Goal: Transaction & Acquisition: Purchase product/service

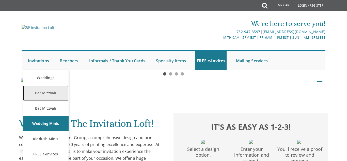
click at [43, 95] on link "Bar Mitzvah" at bounding box center [46, 92] width 46 height 15
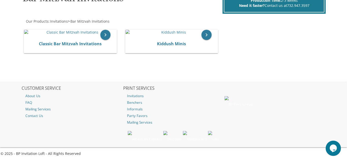
scroll to position [81, 0]
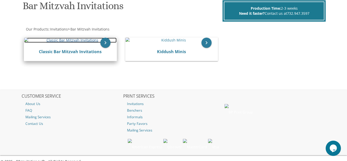
click at [61, 43] on img at bounding box center [70, 40] width 92 height 5
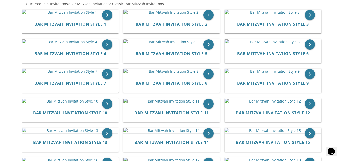
scroll to position [112, 0]
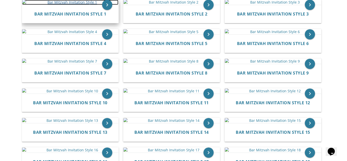
click at [64, 5] on img at bounding box center [70, 2] width 96 height 5
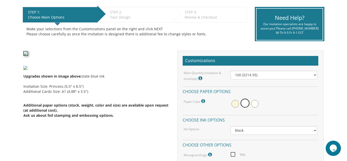
scroll to position [102, 0]
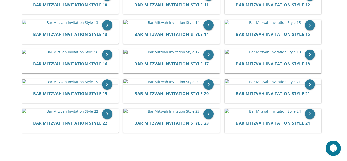
scroll to position [211, 0]
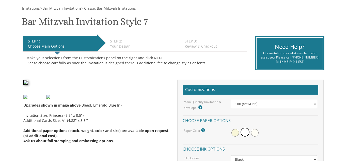
scroll to position [75, 0]
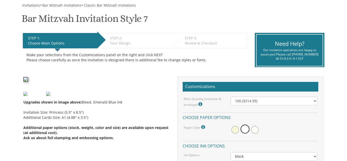
click at [346, 50] on html "My Cart {{shoppingcart.totalQuantityDisplay}} Total: {{shoppingcart.subtotal}} …" at bounding box center [173, 5] width 347 height 161
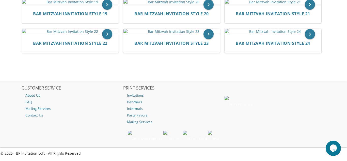
scroll to position [369, 0]
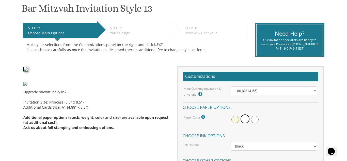
scroll to position [86, 0]
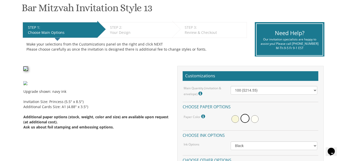
click at [28, 71] on img at bounding box center [25, 68] width 5 height 5
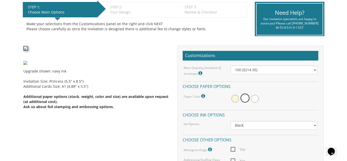
scroll to position [96, 0]
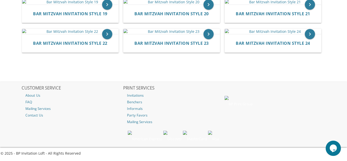
scroll to position [506, 0]
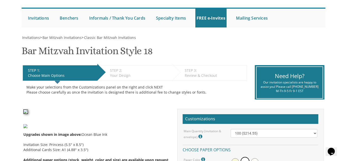
scroll to position [43, 0]
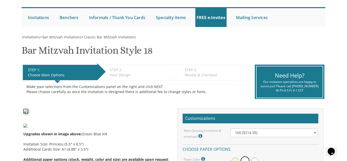
click at [28, 113] on img at bounding box center [25, 111] width 5 height 5
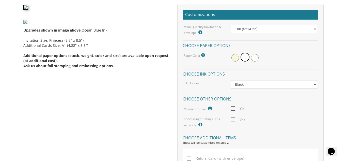
scroll to position [135, 0]
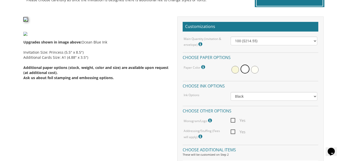
click at [28, 22] on img at bounding box center [25, 19] width 5 height 5
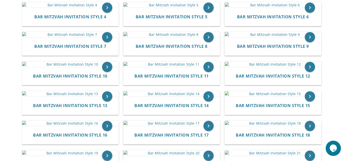
scroll to position [137, 0]
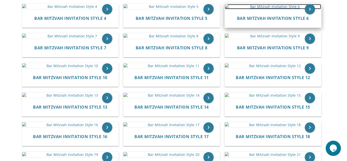
click at [293, 9] on img at bounding box center [273, 6] width 96 height 5
click at [272, 9] on img at bounding box center [273, 6] width 96 height 5
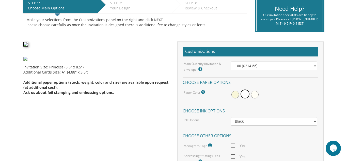
scroll to position [112, 0]
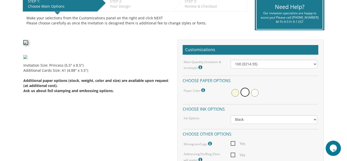
click at [28, 45] on img at bounding box center [25, 42] width 5 height 5
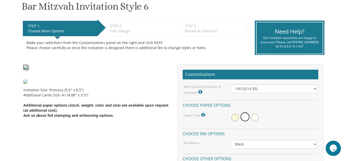
scroll to position [77, 0]
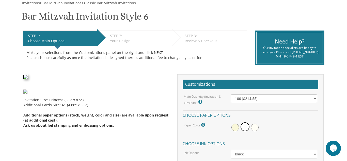
click at [28, 79] on img at bounding box center [25, 77] width 5 height 5
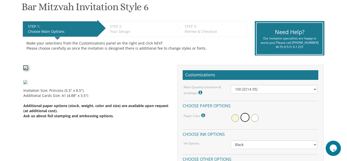
scroll to position [89, 0]
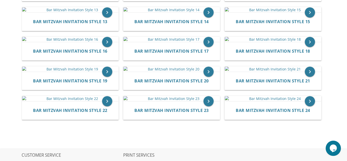
scroll to position [224, 0]
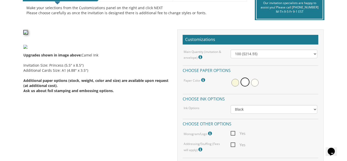
scroll to position [132, 0]
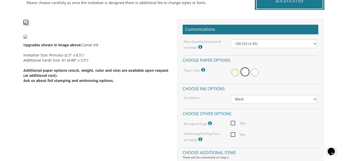
click at [28, 24] on img at bounding box center [25, 22] width 5 height 5
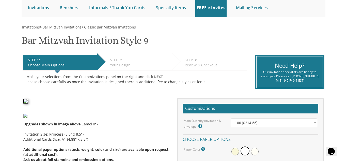
scroll to position [53, 0]
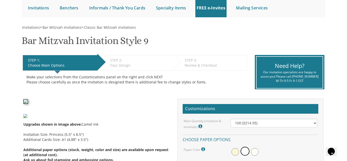
click at [28, 104] on img at bounding box center [25, 101] width 5 height 5
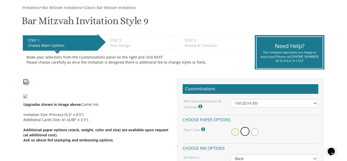
scroll to position [70, 0]
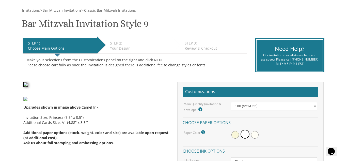
click at [28, 87] on img at bounding box center [25, 84] width 5 height 5
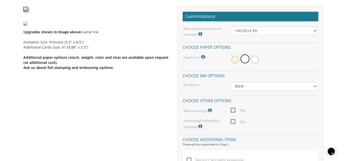
scroll to position [140, 0]
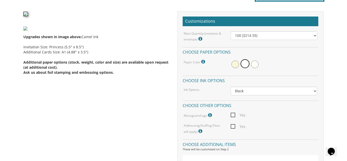
click at [28, 16] on img at bounding box center [25, 14] width 5 height 5
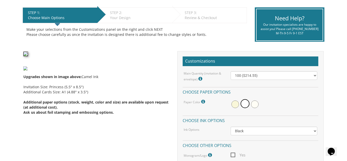
scroll to position [100, 0]
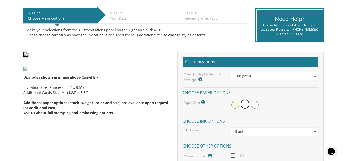
click at [28, 57] on img at bounding box center [25, 54] width 5 height 5
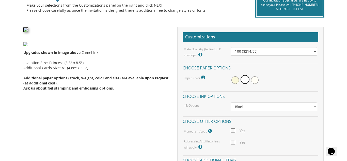
scroll to position [123, 0]
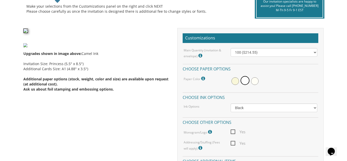
click at [28, 33] on img at bounding box center [25, 30] width 5 height 5
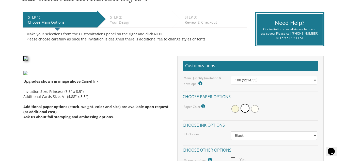
scroll to position [97, 0]
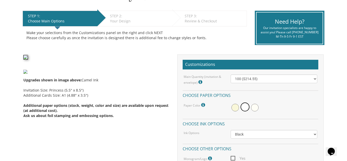
click at [28, 59] on img at bounding box center [25, 57] width 5 height 5
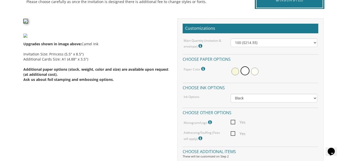
scroll to position [133, 0]
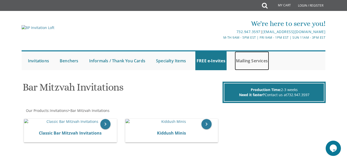
click at [255, 61] on link "Mailing Services" at bounding box center [252, 60] width 34 height 19
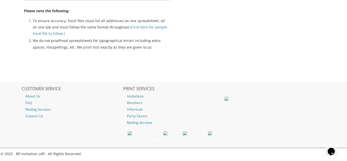
scroll to position [304, 0]
click at [136, 28] on link "(Click here for sample Excel file to follow.)" at bounding box center [100, 29] width 134 height 11
